Goal: Task Accomplishment & Management: Complete application form

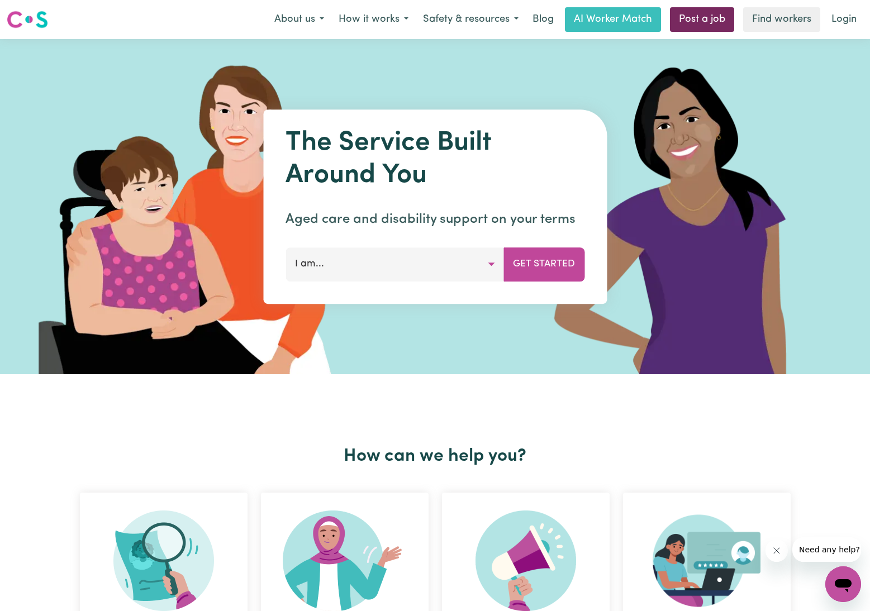
click at [709, 18] on link "Post a job" at bounding box center [702, 19] width 64 height 25
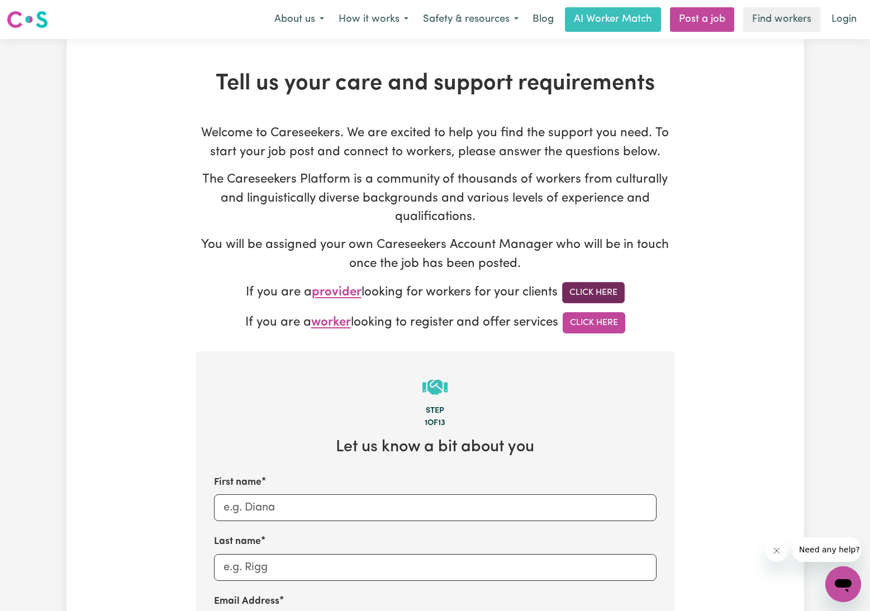
click at [585, 292] on link "Click Here" at bounding box center [593, 292] width 63 height 21
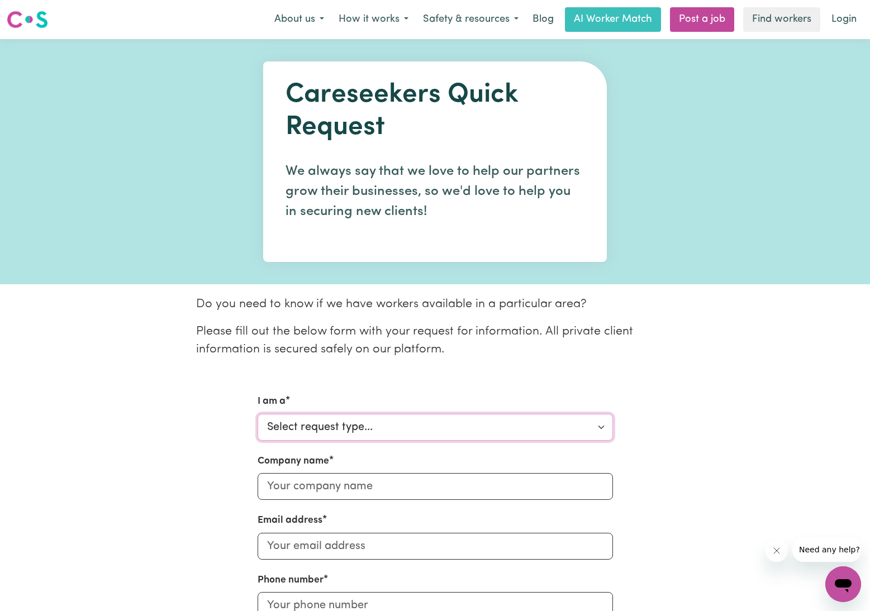
click at [355, 427] on select "Select request type... Individual looking for care and support for myself and m…" at bounding box center [434, 427] width 355 height 27
select select "Support Coordinator"
click at [257, 414] on select "Select request type... Individual looking for care and support for myself and m…" at bounding box center [434, 427] width 355 height 27
click at [344, 486] on input "Company name" at bounding box center [434, 486] width 355 height 27
type input "Intensive Support"
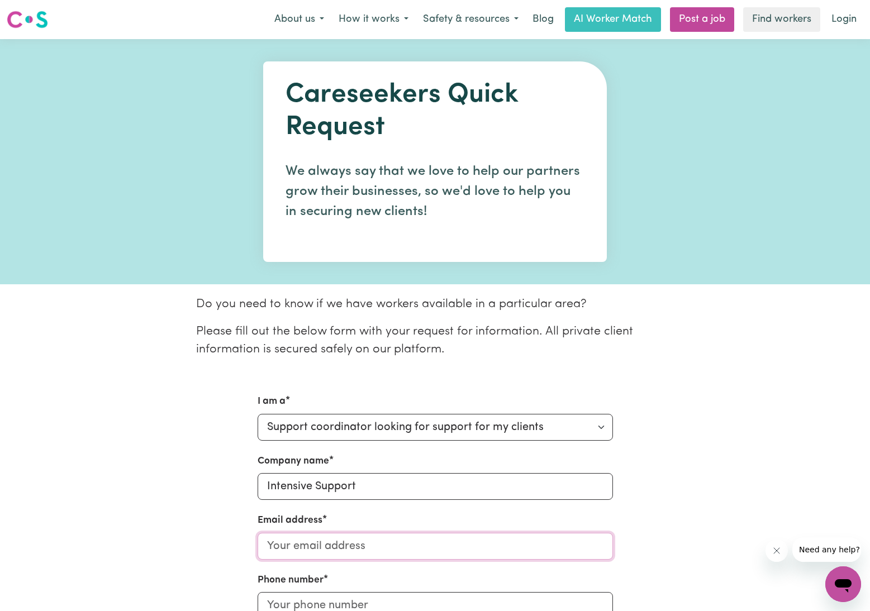
click at [354, 548] on input "Email address" at bounding box center [434, 546] width 355 height 27
type input "info@support.org.au"
type input "0422914420"
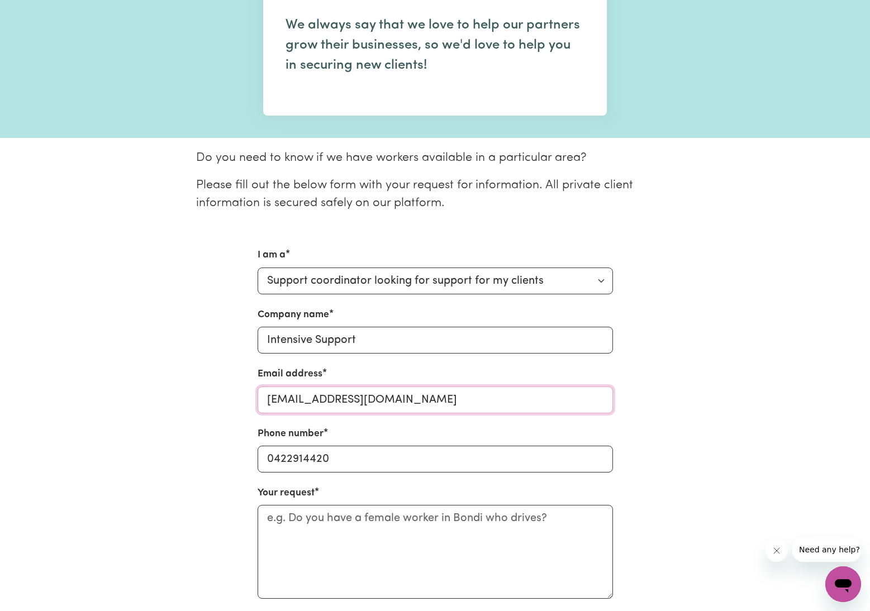
scroll to position [256, 0]
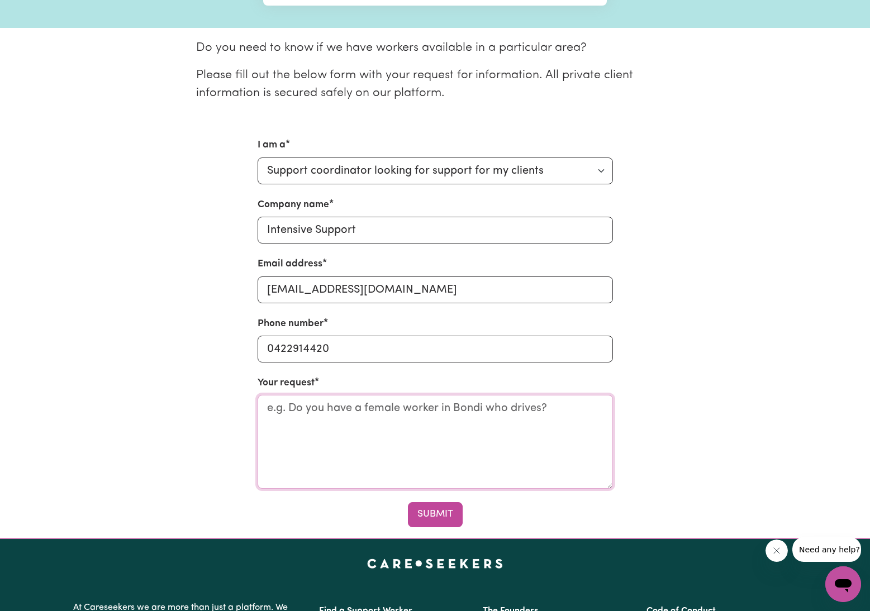
drag, startPoint x: 556, startPoint y: 407, endPoint x: 327, endPoint y: 406, distance: 228.5
click at [327, 406] on textarea "Your request" at bounding box center [434, 442] width 355 height 94
click at [342, 407] on textarea "Do you have a female" at bounding box center [434, 442] width 355 height 94
click at [436, 408] on textarea "Do you have a young female" at bounding box center [434, 442] width 355 height 94
drag, startPoint x: 374, startPoint y: 407, endPoint x: 374, endPoint y: 421, distance: 14.0
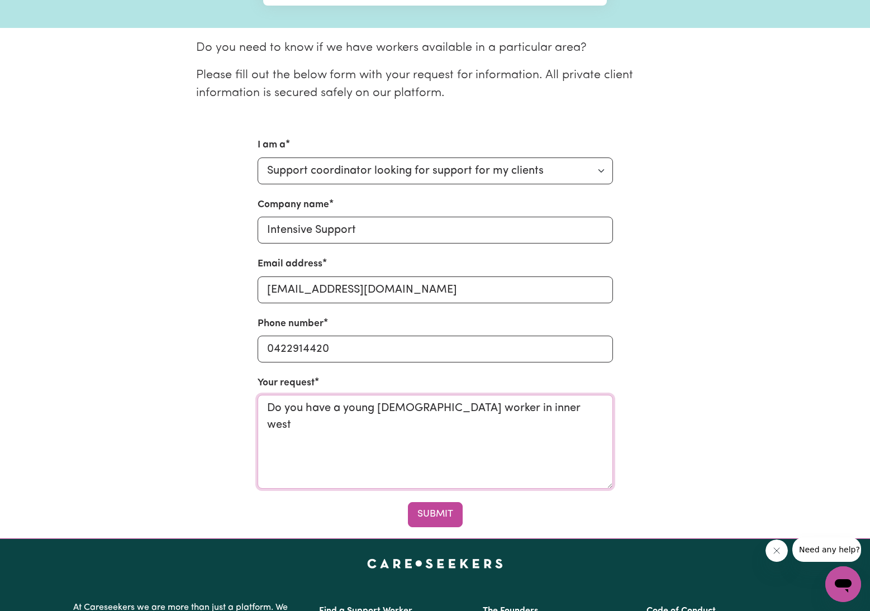
click at [374, 408] on textarea "Do you have a young female worker in inner west" at bounding box center [434, 442] width 355 height 94
click at [524, 409] on textarea "Do you have a young female worker in inner west" at bounding box center [434, 442] width 355 height 94
click at [265, 408] on textarea "Do you have a young female worker in inner west who drives?" at bounding box center [434, 442] width 355 height 94
type textarea "Hello, Do you have a young female worker in inner west who drives?"
click at [444, 516] on button "Submit" at bounding box center [435, 514] width 55 height 25
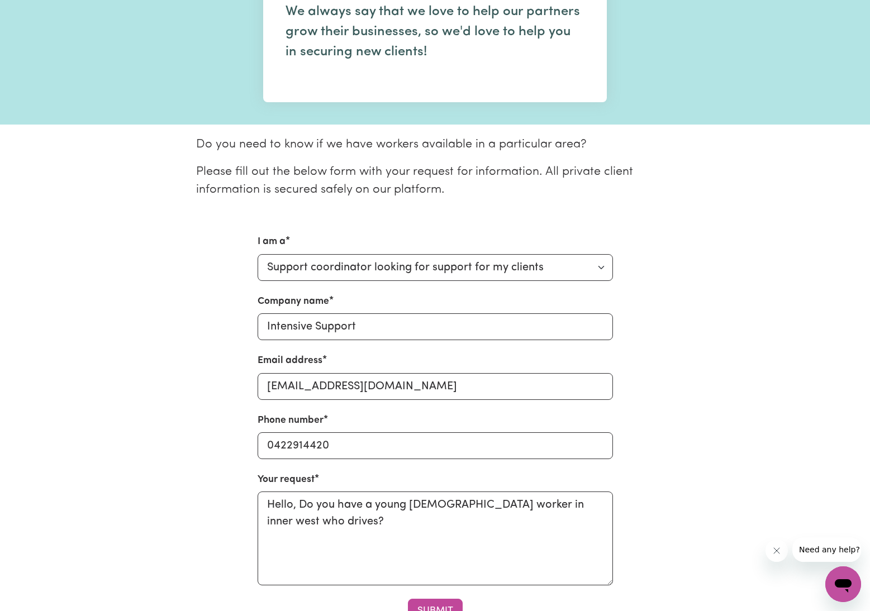
scroll to position [0, 0]
